Goal: Information Seeking & Learning: Learn about a topic

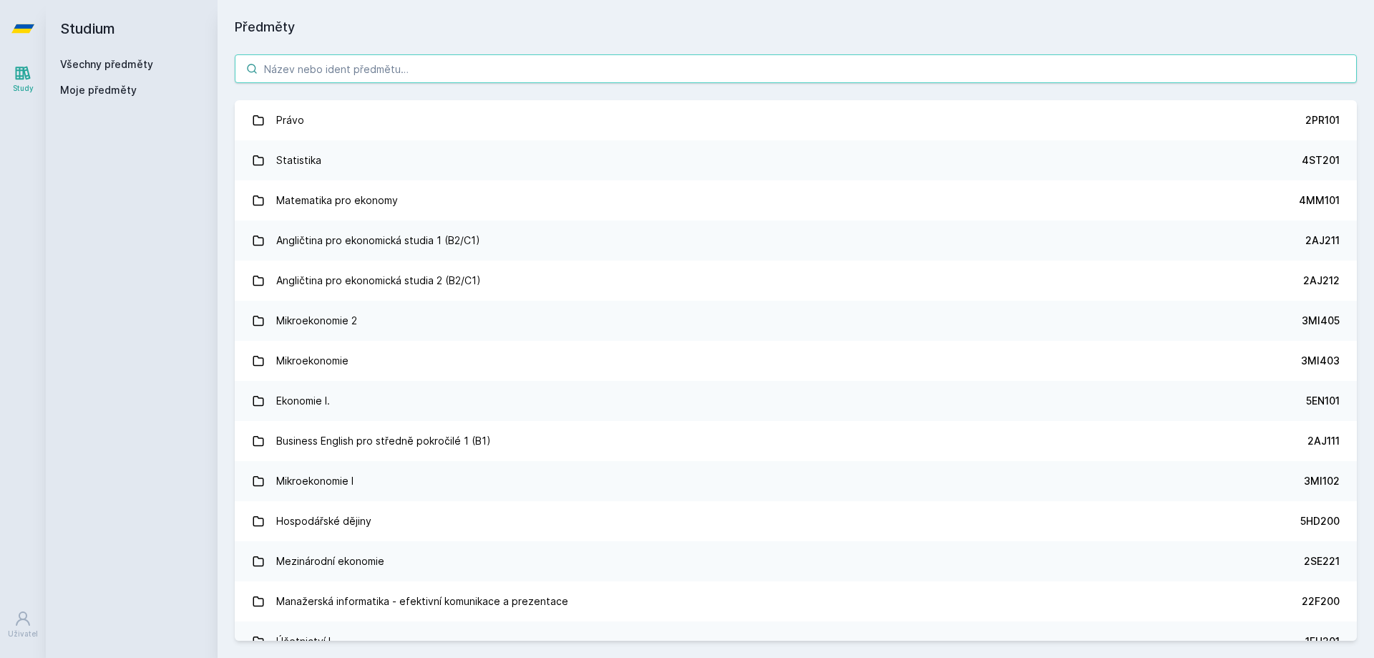
click at [522, 67] on input "search" at bounding box center [796, 68] width 1122 height 29
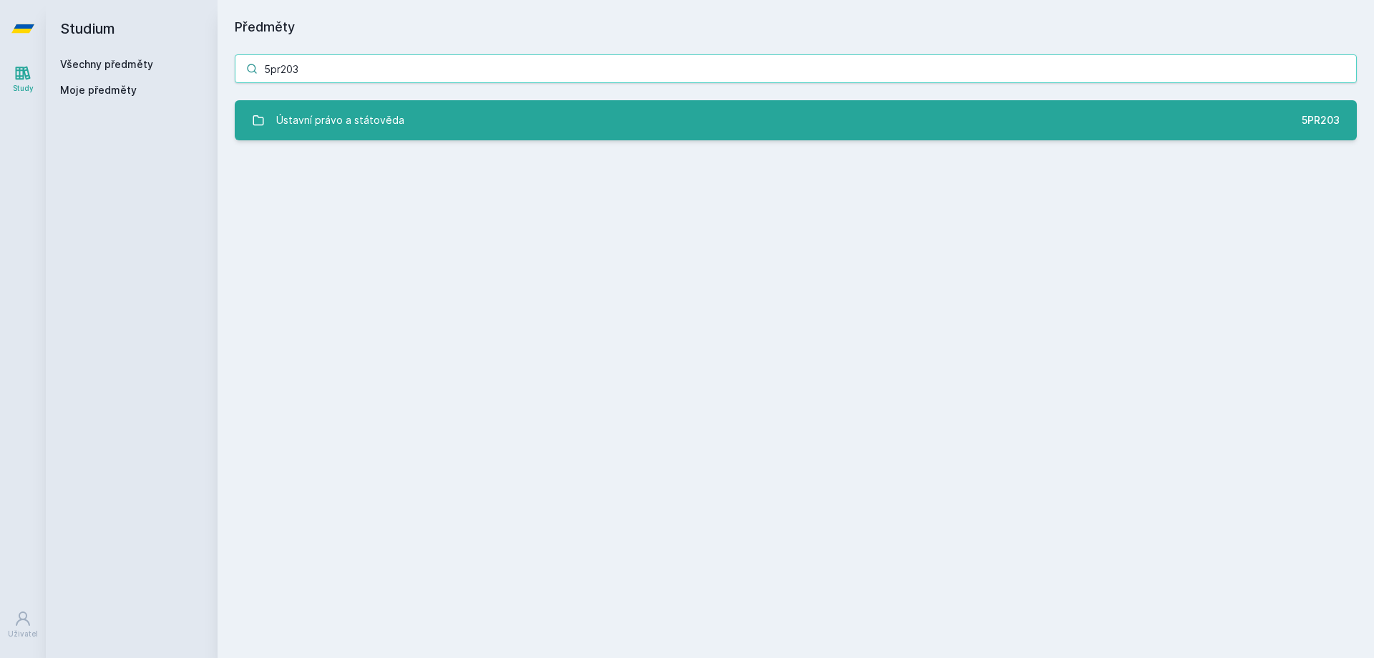
type input "5pr203"
click at [492, 135] on link "Ústavní právo a státověda 5PR203" at bounding box center [796, 120] width 1122 height 40
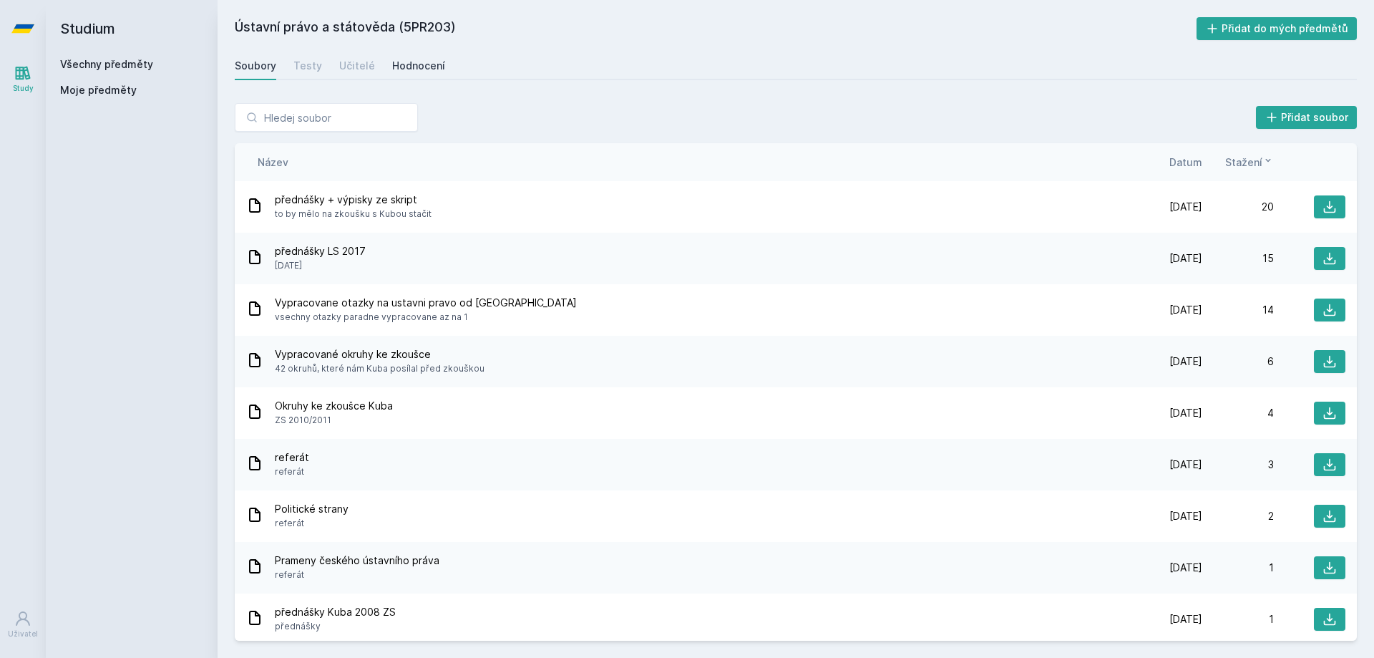
click at [410, 52] on link "Hodnocení" at bounding box center [418, 66] width 53 height 29
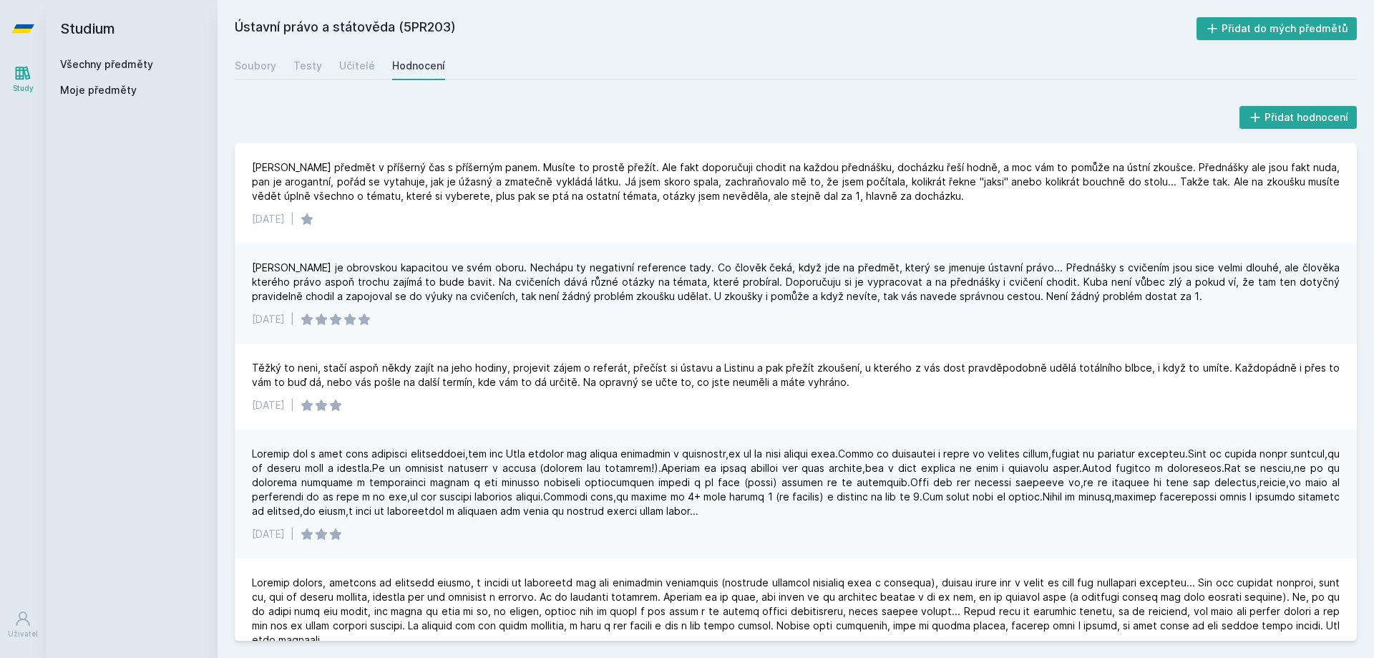
click at [147, 56] on h2 "Studium" at bounding box center [131, 28] width 143 height 57
click at [140, 66] on link "Všechny předměty" at bounding box center [106, 64] width 93 height 12
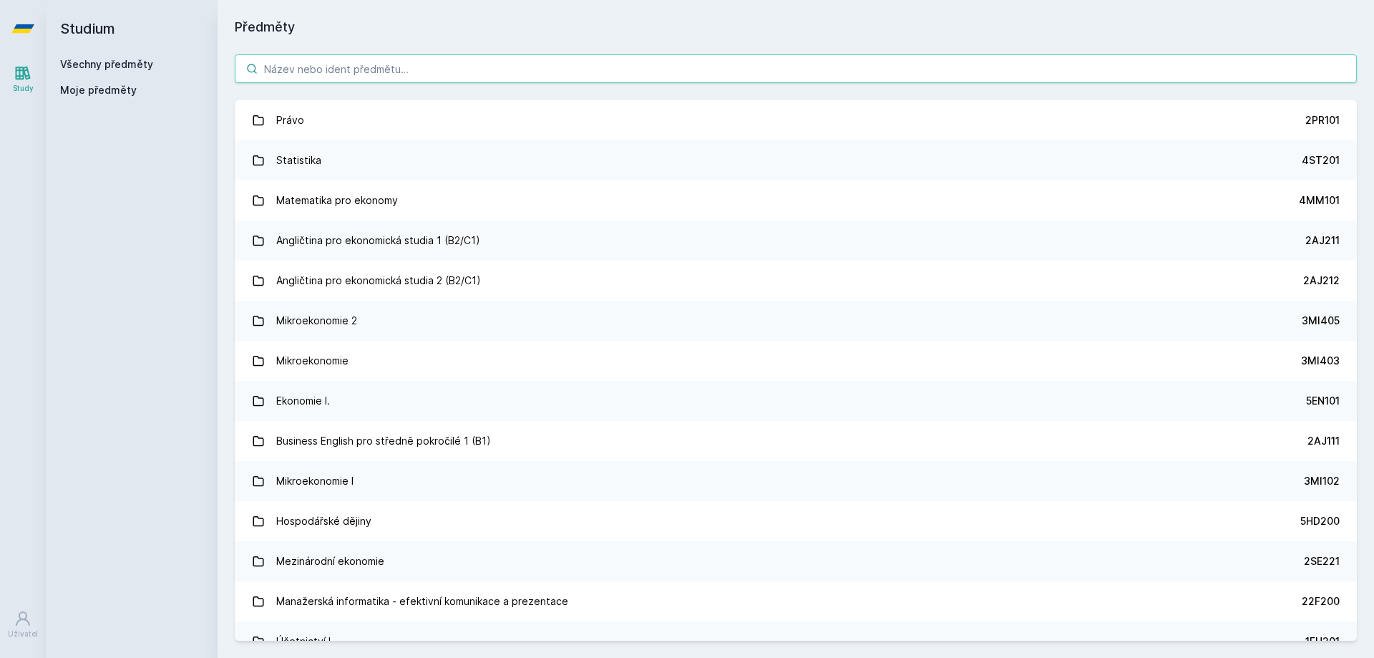
click at [310, 62] on input "search" at bounding box center [796, 68] width 1122 height 29
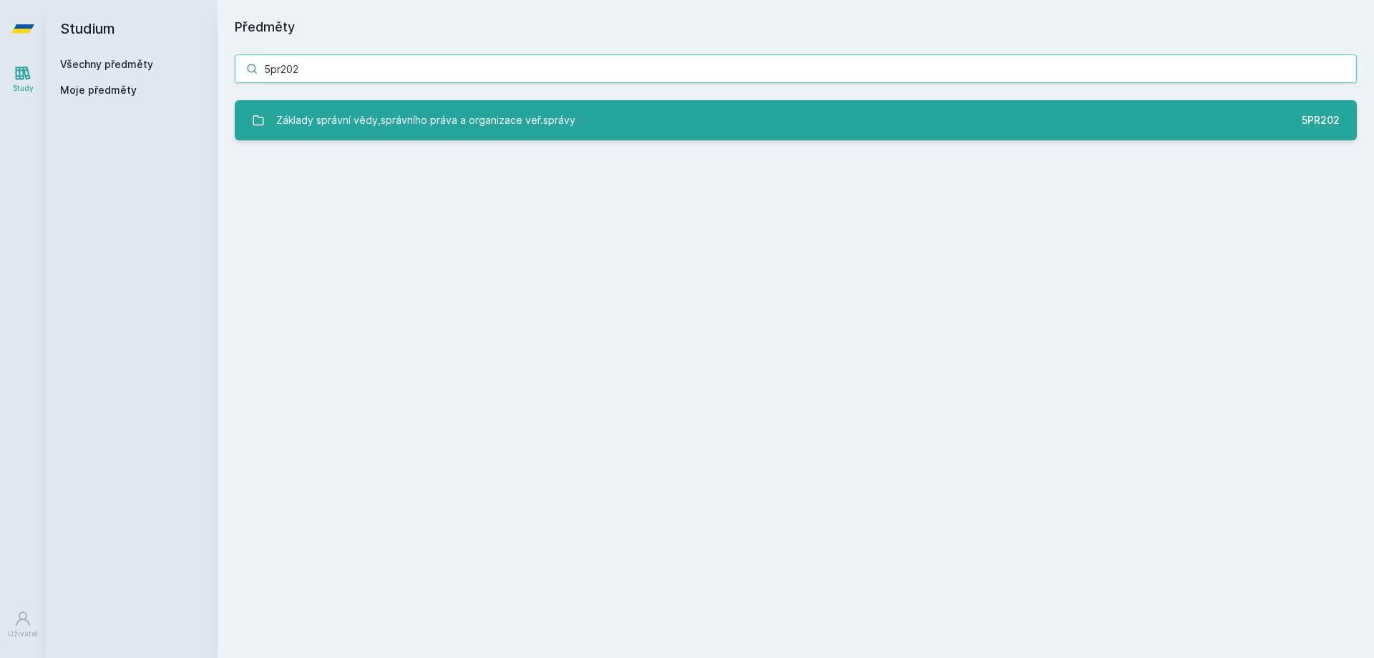
type input "5pr202"
click at [344, 109] on div "Základy správní vědy,správního práva a organizace veř.správy" at bounding box center [425, 120] width 299 height 29
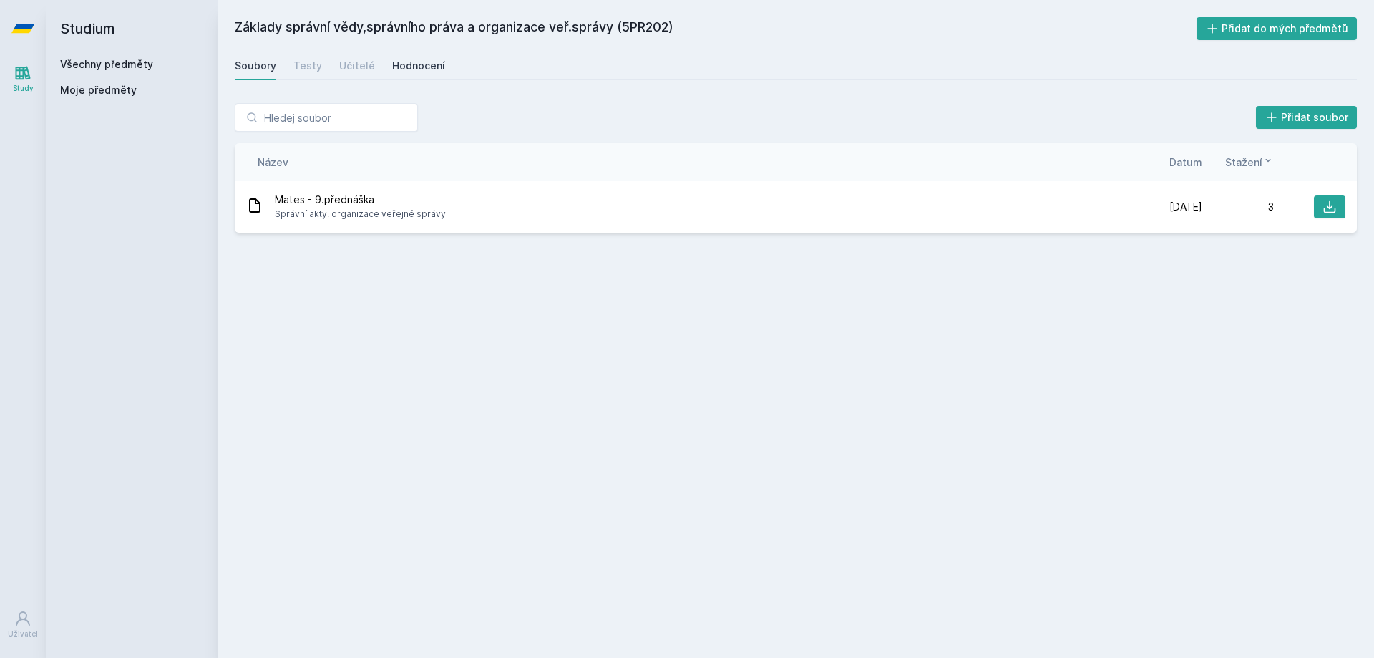
click at [399, 62] on div "Hodnocení" at bounding box center [418, 66] width 53 height 14
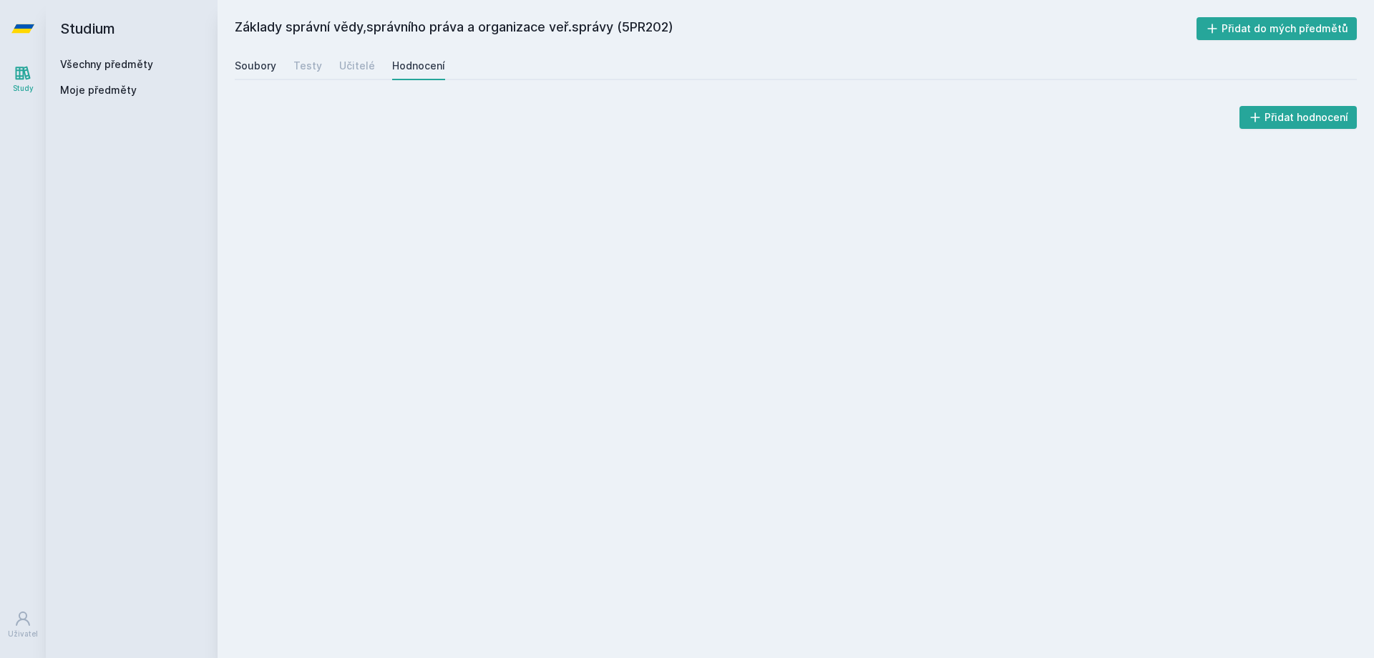
click at [260, 57] on link "Soubory" at bounding box center [256, 66] width 42 height 29
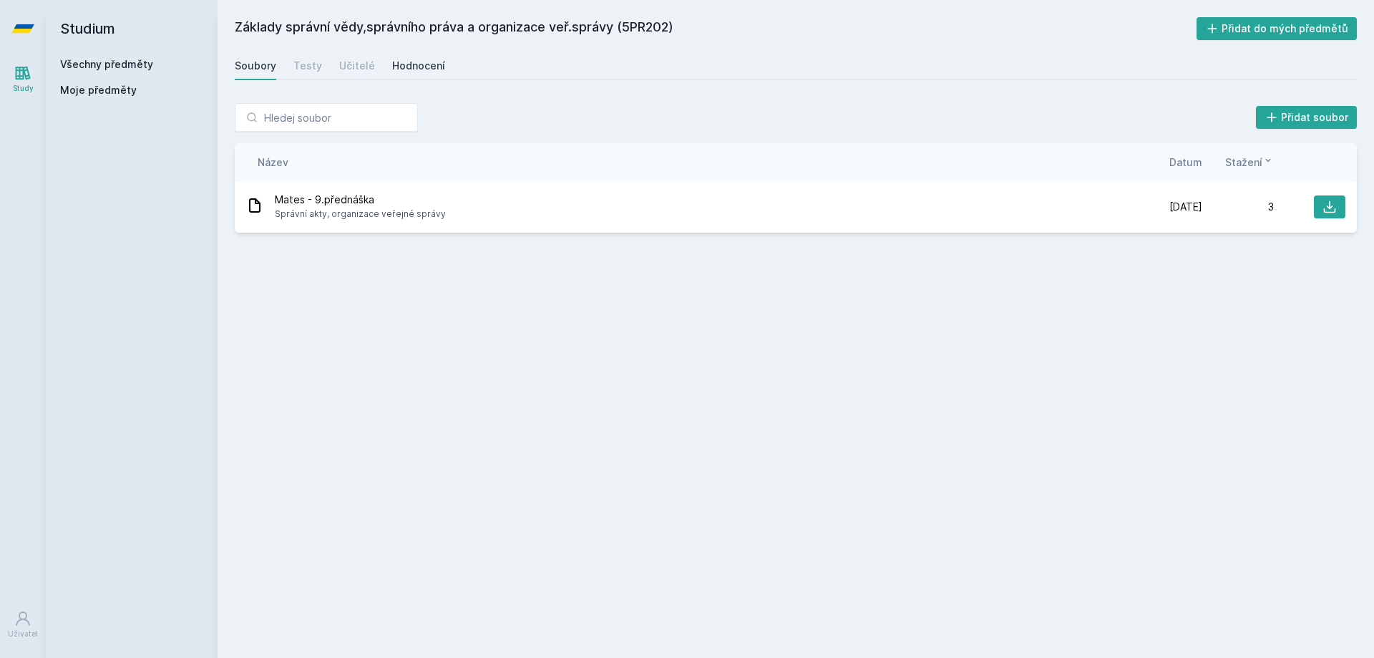
click at [419, 61] on div "Hodnocení" at bounding box center [418, 66] width 53 height 14
